Goal: Task Accomplishment & Management: Use online tool/utility

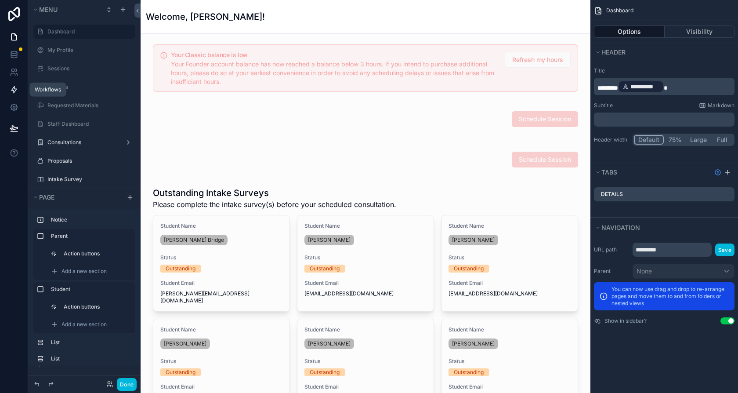
click at [7, 87] on link at bounding box center [14, 90] width 28 height 18
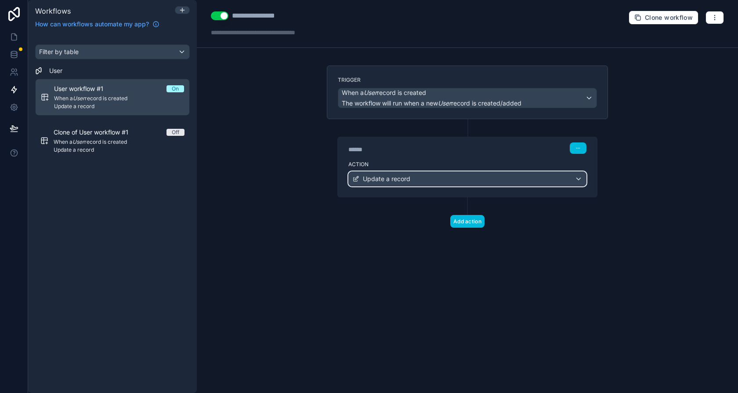
click at [436, 184] on div "Update a record" at bounding box center [467, 179] width 237 height 14
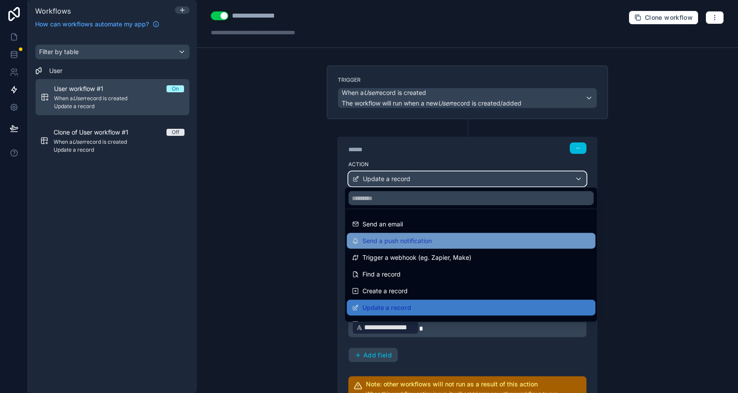
scroll to position [2, 0]
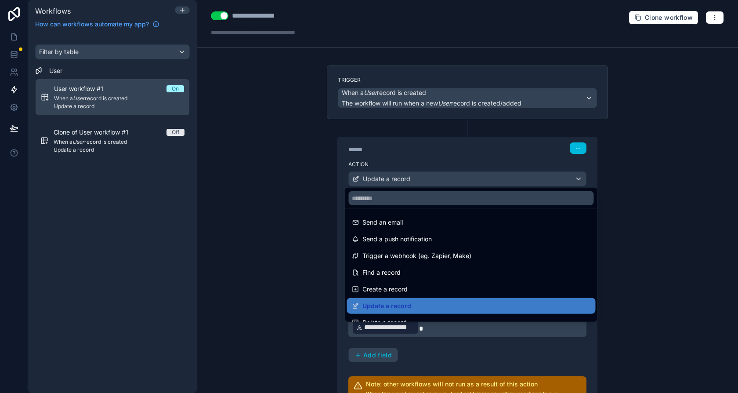
click at [315, 261] on div at bounding box center [369, 196] width 738 height 393
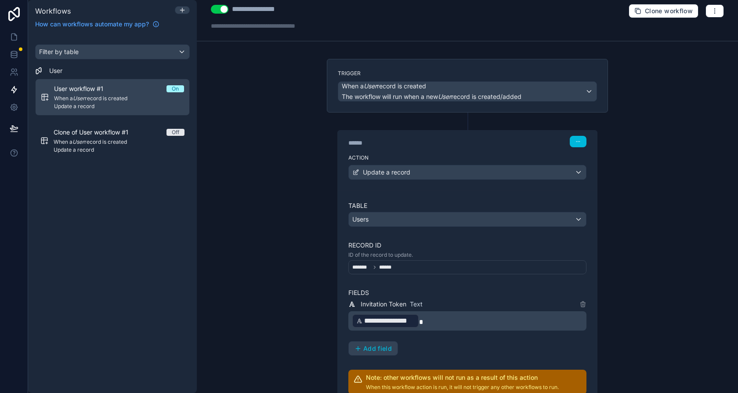
scroll to position [7, 0]
click at [420, 299] on div "Invitation Token Text" at bounding box center [467, 304] width 238 height 11
click at [401, 300] on span "Invitation Token" at bounding box center [384, 304] width 46 height 9
click at [392, 301] on span "Invitation Token" at bounding box center [384, 304] width 46 height 9
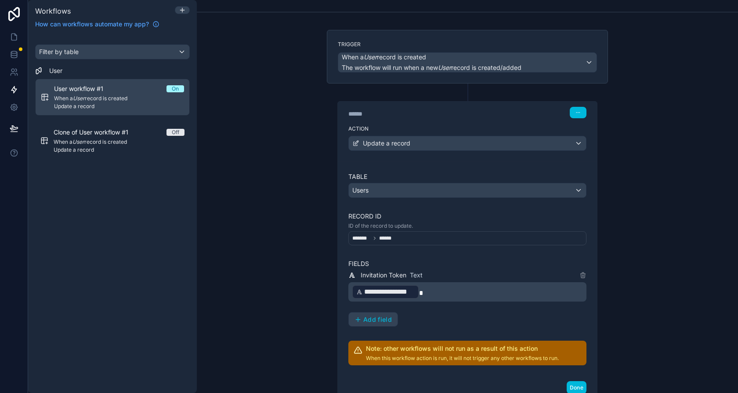
scroll to position [47, 0]
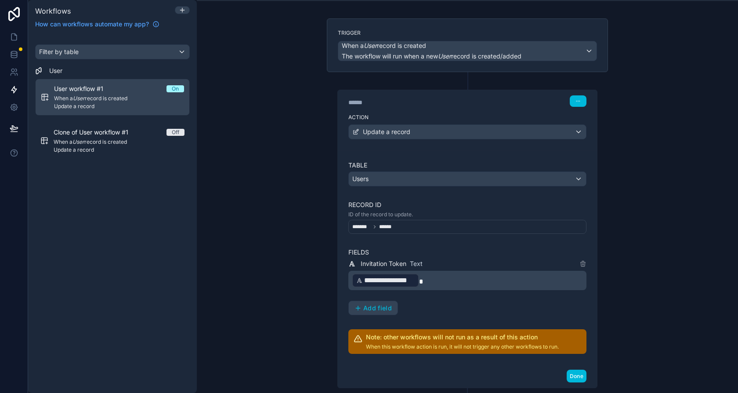
click at [409, 225] on div "******* ******" at bounding box center [467, 227] width 238 height 14
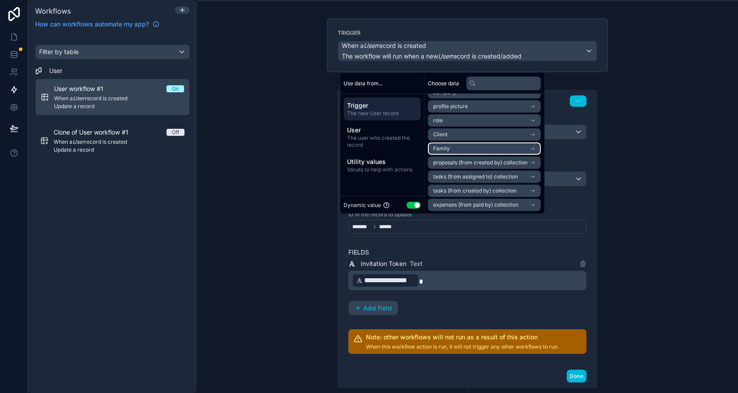
scroll to position [26, 0]
click at [279, 200] on div "**********" at bounding box center [467, 196] width 541 height 393
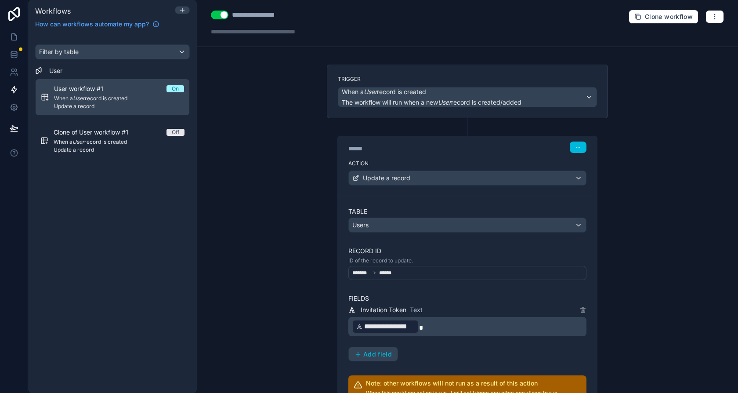
scroll to position [0, 0]
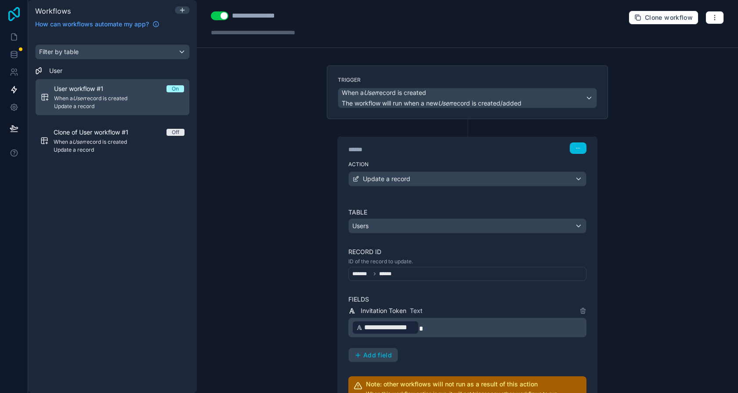
click at [21, 14] on icon at bounding box center [14, 14] width 18 height 14
